Goal: Browse casually

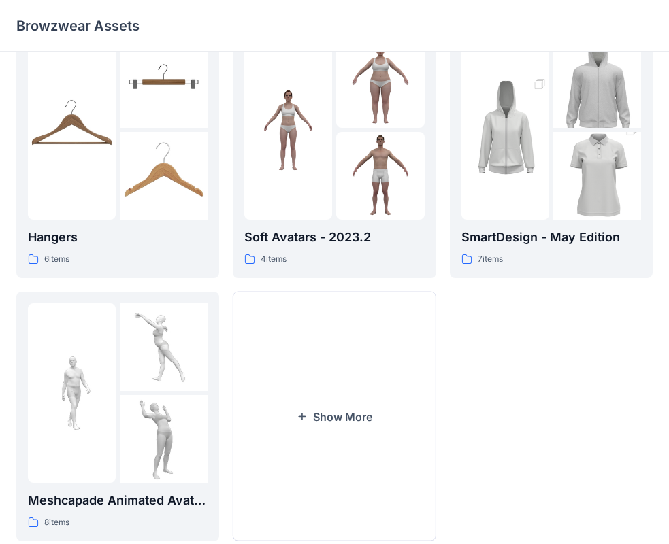
scroll to position [338, 0]
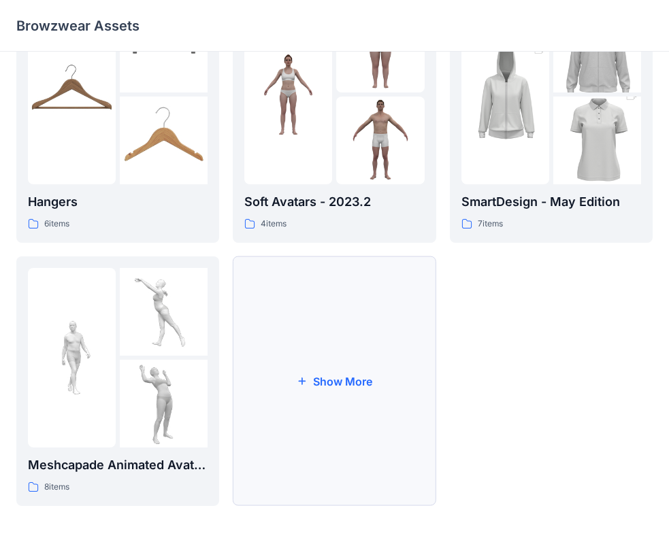
click at [309, 348] on button "Show More" at bounding box center [334, 381] width 203 height 250
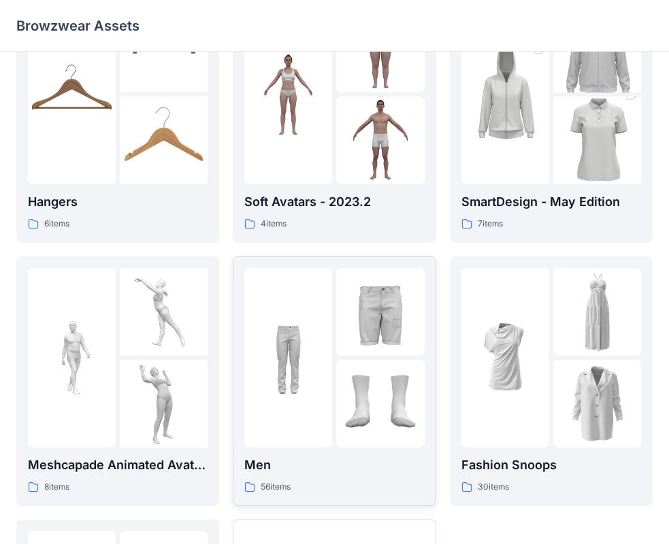
click at [371, 392] on img at bounding box center [380, 404] width 88 height 88
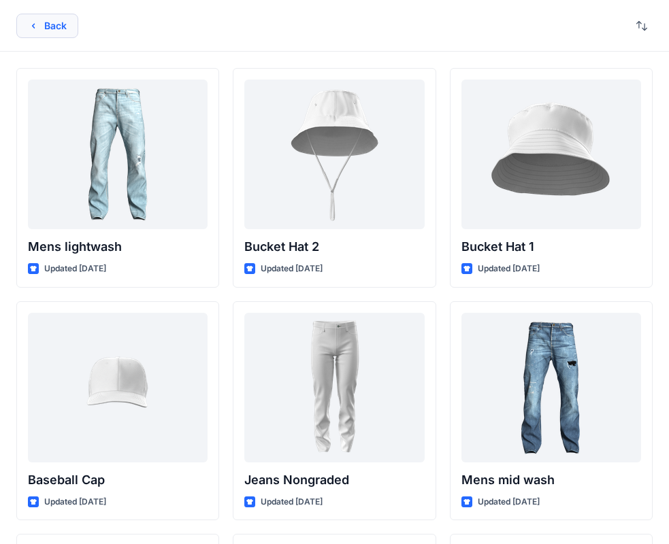
click at [41, 37] on button "Back" at bounding box center [47, 26] width 62 height 24
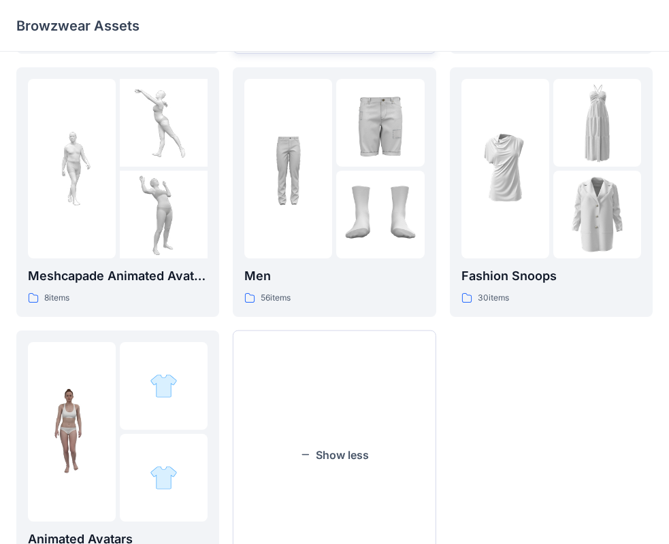
scroll to position [601, 0]
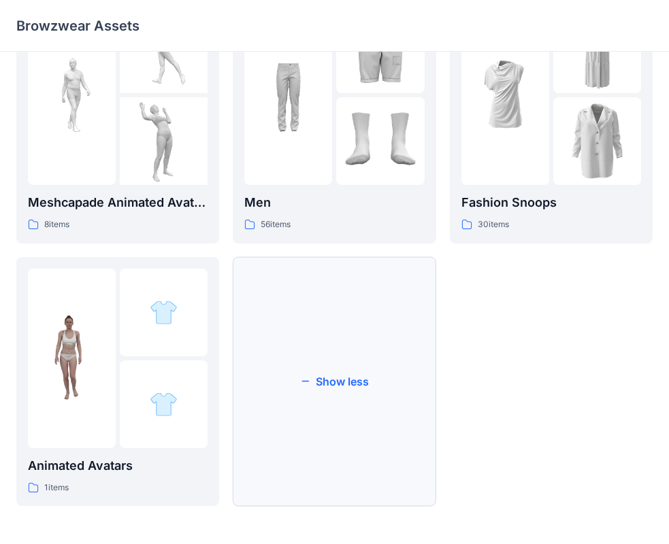
click at [354, 399] on button "Show less" at bounding box center [334, 382] width 203 height 250
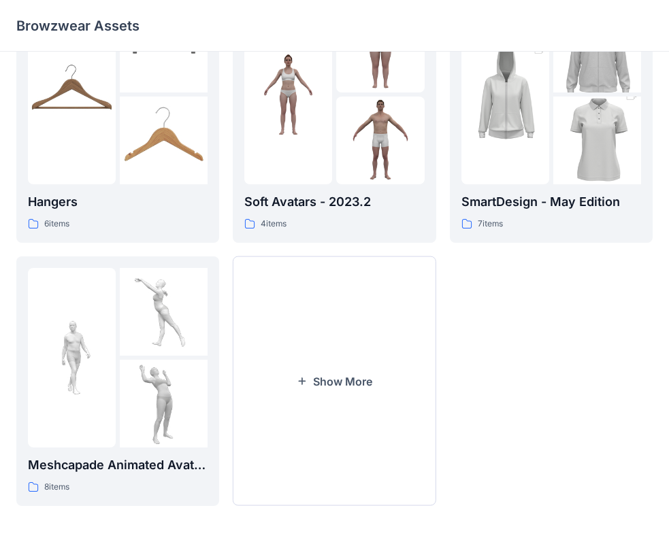
scroll to position [338, 0]
click at [348, 397] on button "Show More" at bounding box center [334, 381] width 203 height 250
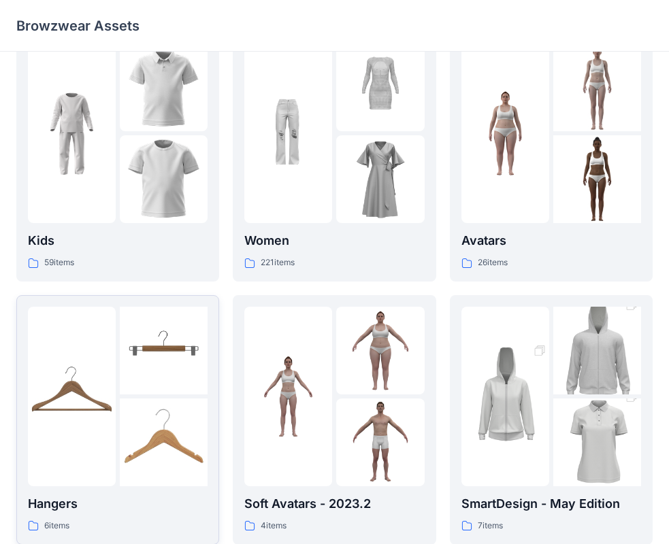
scroll to position [0, 0]
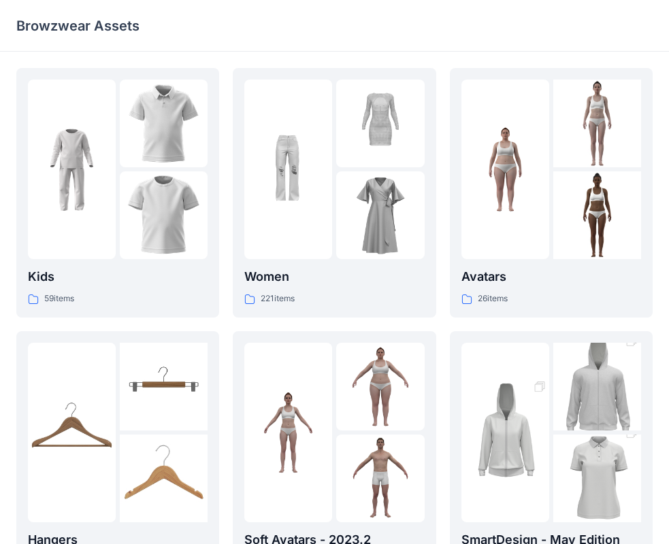
click at [571, 425] on img at bounding box center [597, 387] width 88 height 132
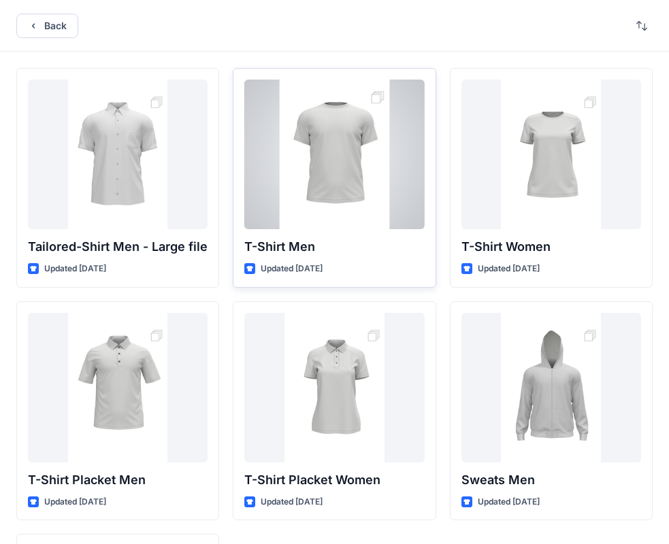
click at [321, 209] on div at bounding box center [334, 155] width 180 height 150
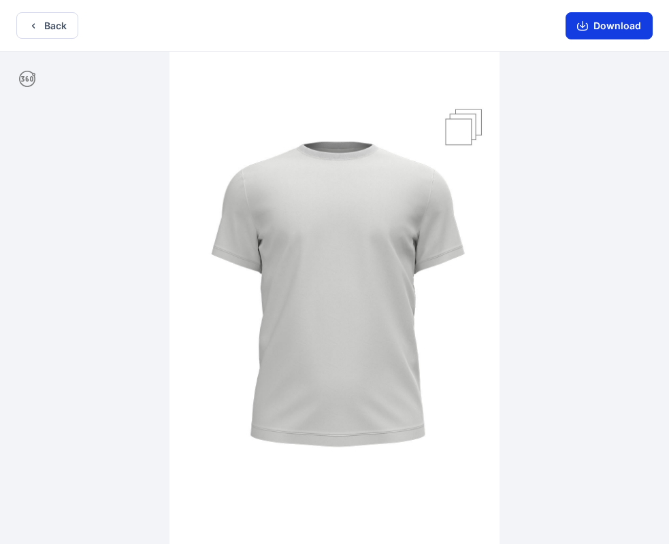
click at [586, 30] on icon "button" at bounding box center [582, 26] width 11 height 7
click at [499, 454] on img at bounding box center [334, 299] width 330 height 495
